Goal: Book appointment/travel/reservation

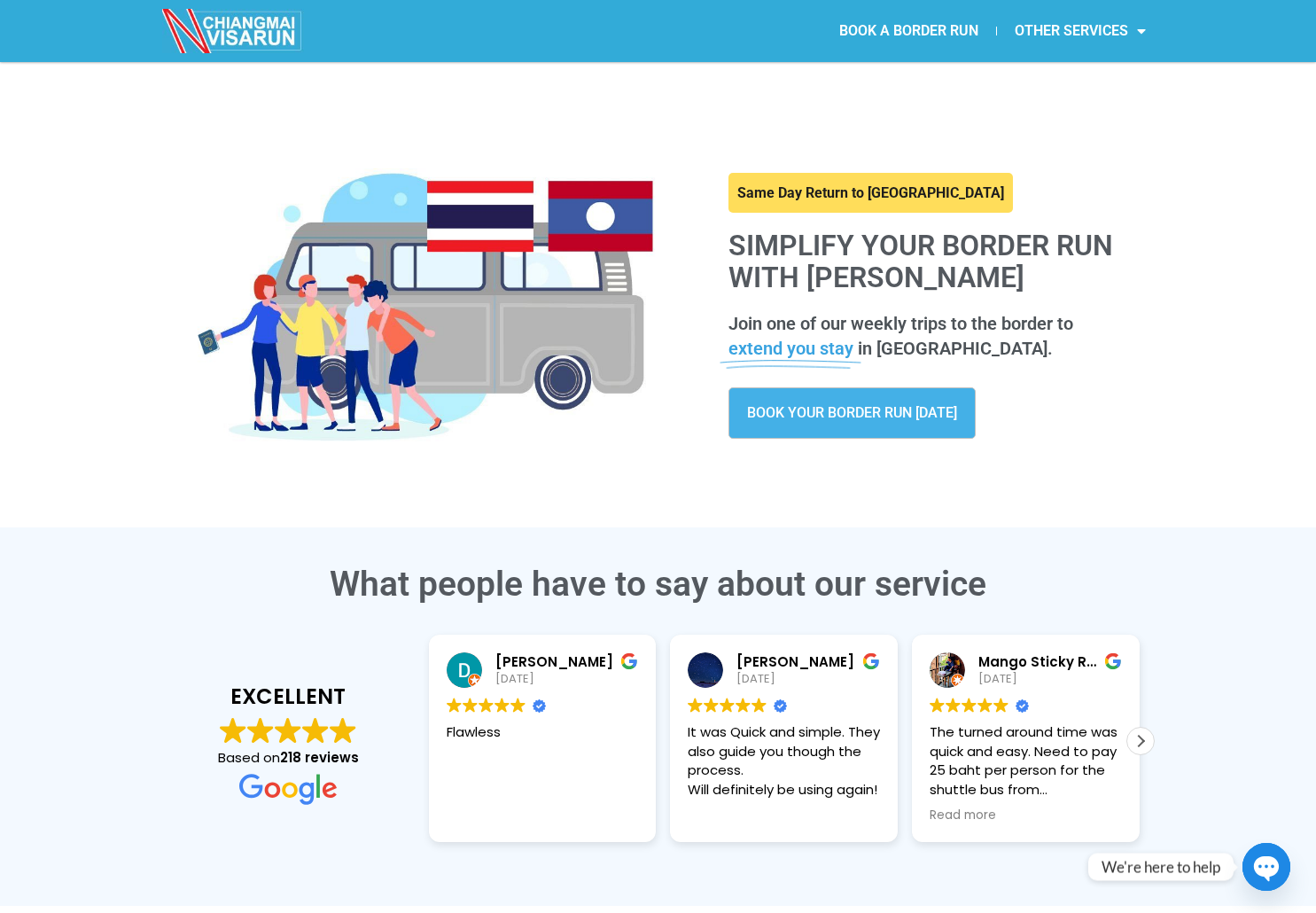
click at [854, 421] on link "BOOK YOUR BORDER RUN TODAY" at bounding box center [851, 413] width 247 height 51
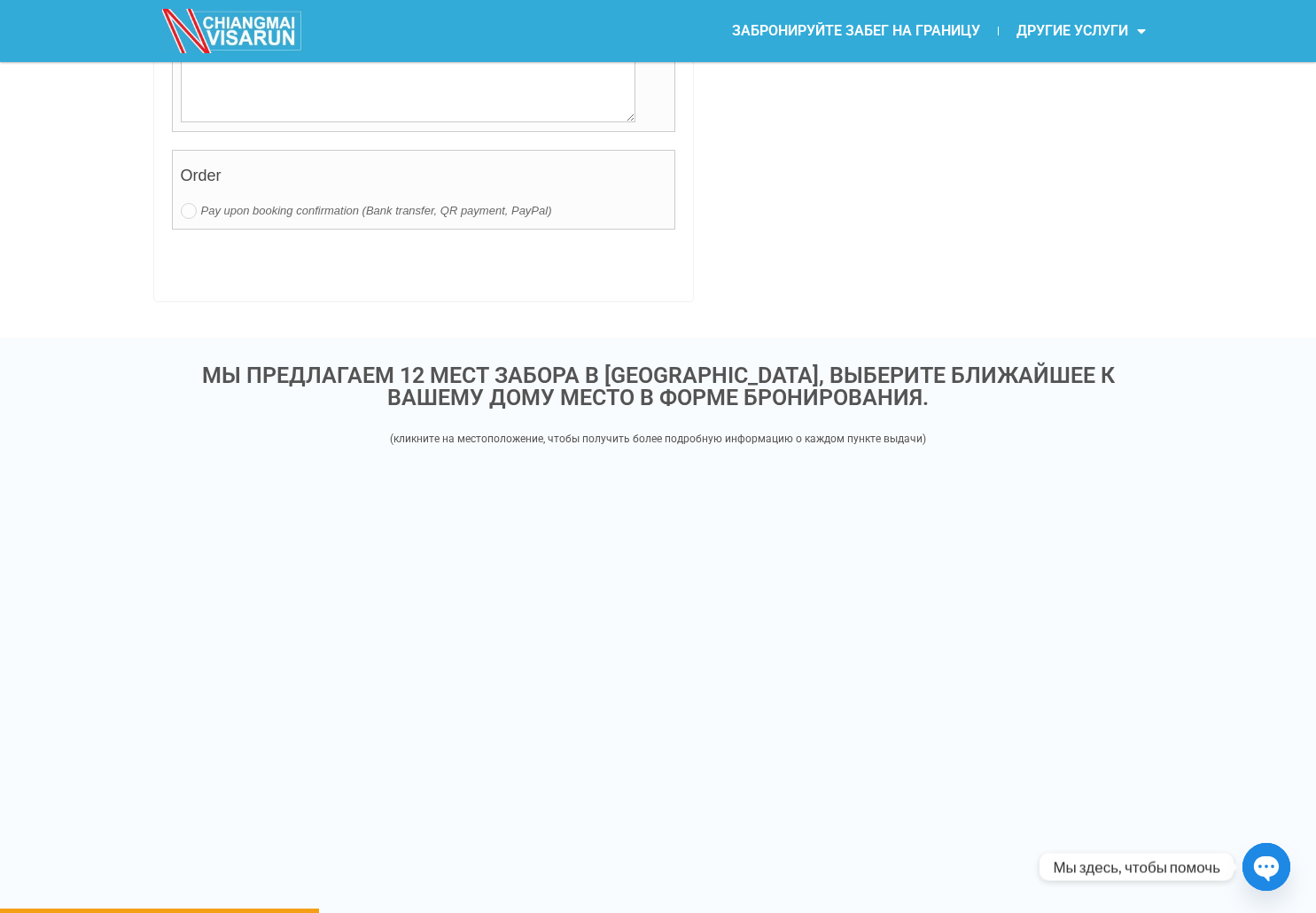
scroll to position [1650, 0]
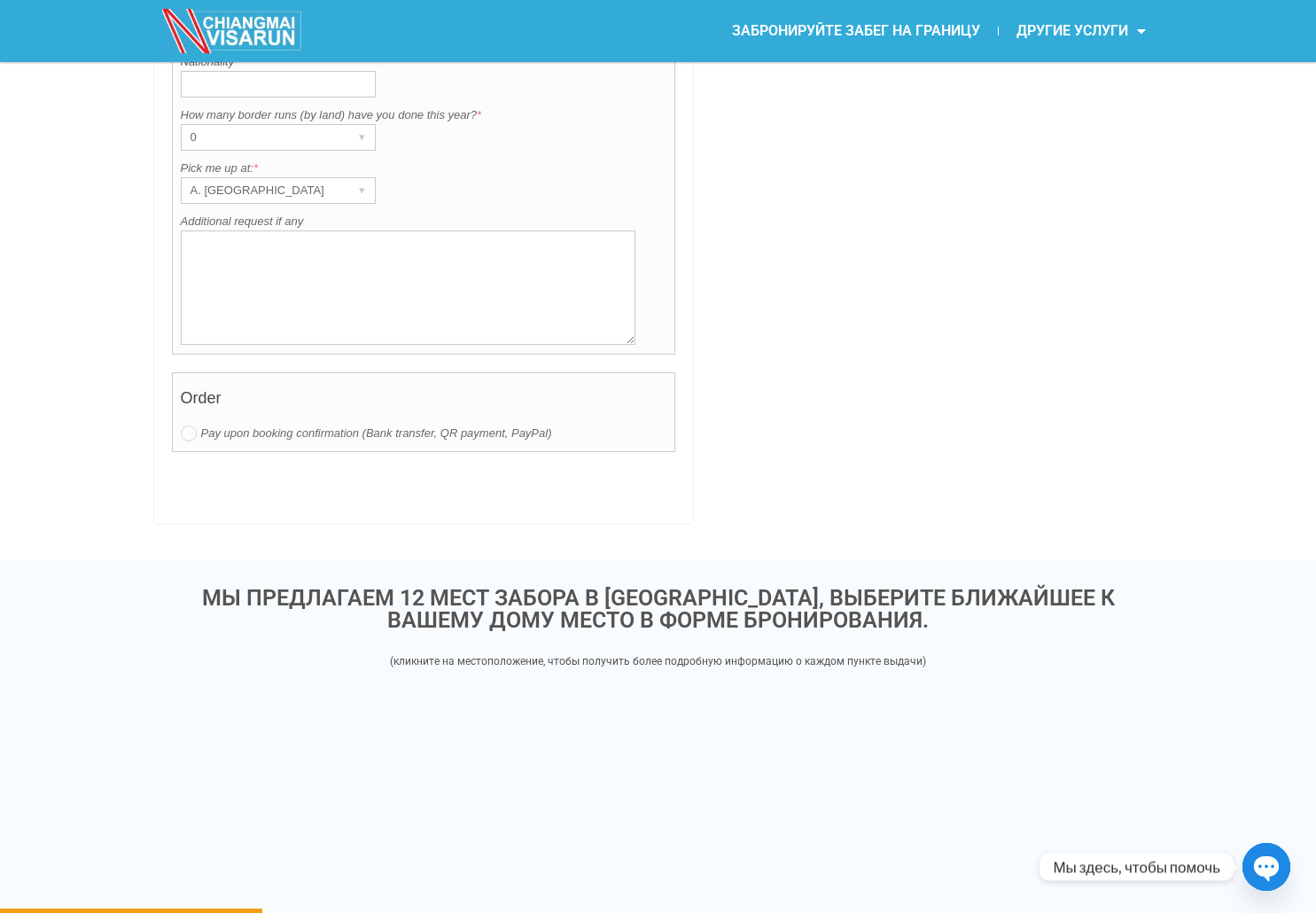
drag, startPoint x: 779, startPoint y: 634, endPoint x: 713, endPoint y: 389, distance: 253.7
drag, startPoint x: 848, startPoint y: 422, endPoint x: 830, endPoint y: 311, distance: 112.4
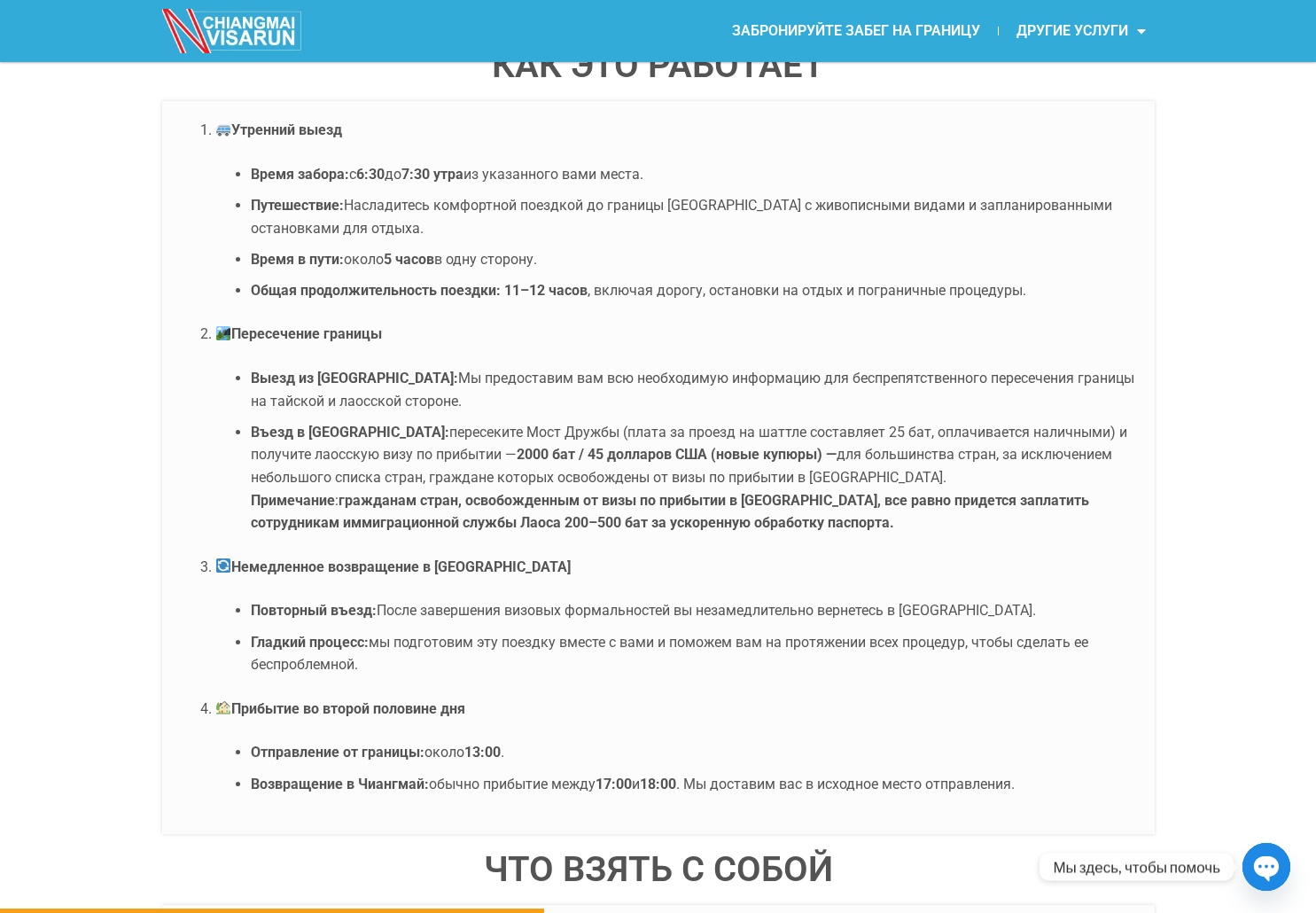
scroll to position [3455, 0]
